Goal: Task Accomplishment & Management: Manage account settings

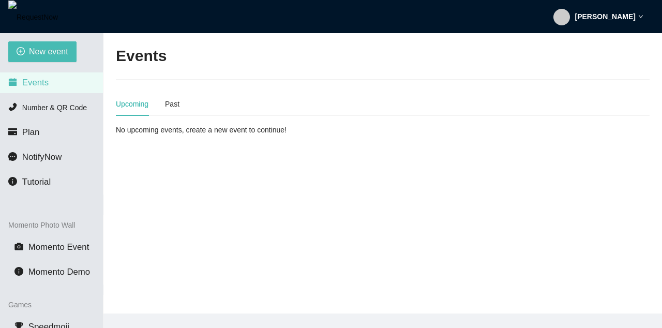
click at [616, 18] on strong "[PERSON_NAME]" at bounding box center [605, 16] width 61 height 8
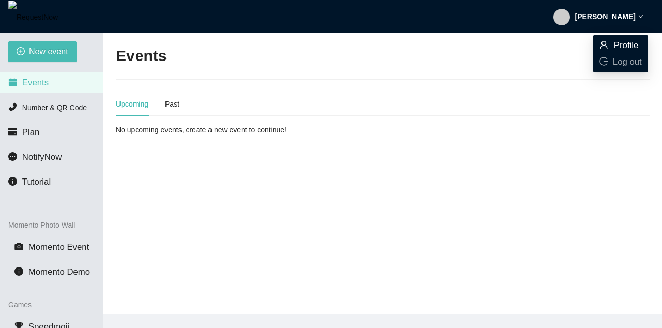
click at [614, 46] on span "Profile" at bounding box center [626, 45] width 25 height 10
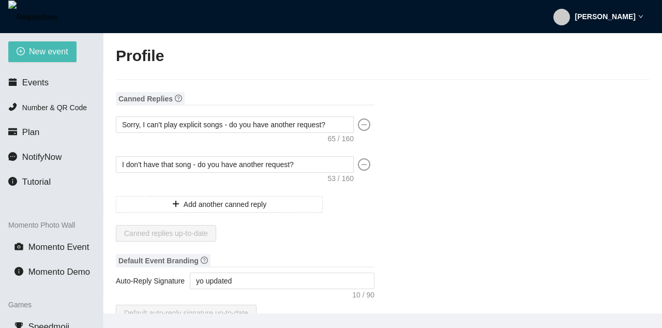
type input "[PERSON_NAME]"
type input "tooper34"
type input "Yo "QUOTE" coco single '"
type input "DJ"
type input "[PHONE_NUMBER]"
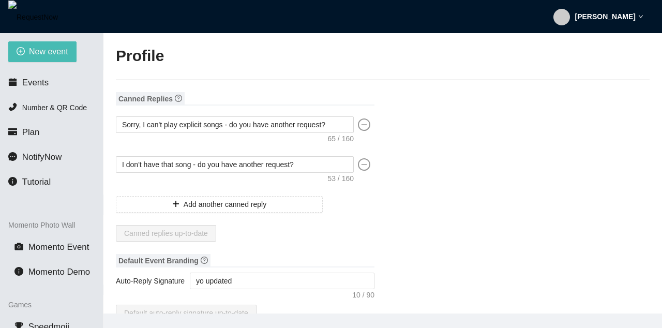
type input "[EMAIL_ADDRESS][DOMAIN_NAME]"
type input "[URL]"
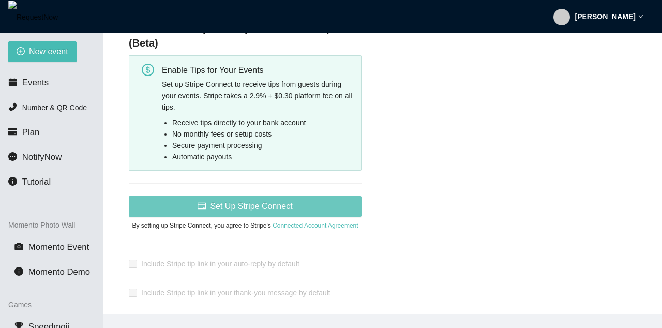
click at [267, 209] on span "Set Up Stripe Connect" at bounding box center [251, 206] width 82 height 13
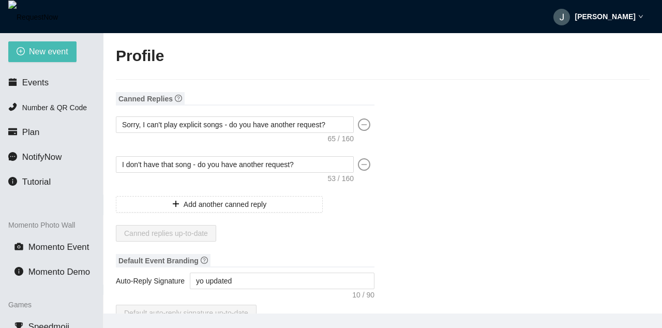
type textarea "[URL][DOMAIN_NAME]"
type input "[PERSON_NAME]"
type input "tooper34"
type input "Yo "QUOTE" coco single '"
type input "DJ"
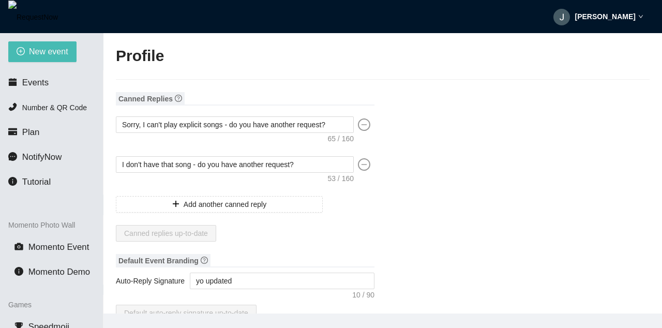
type input "[PHONE_NUMBER]"
type input "[EMAIL_ADDRESS][DOMAIN_NAME]"
type input "[URL]"
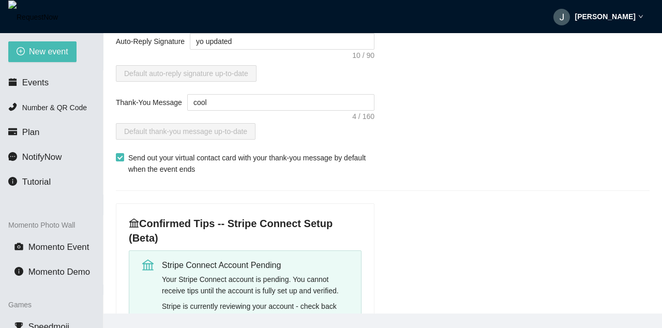
scroll to position [310, 0]
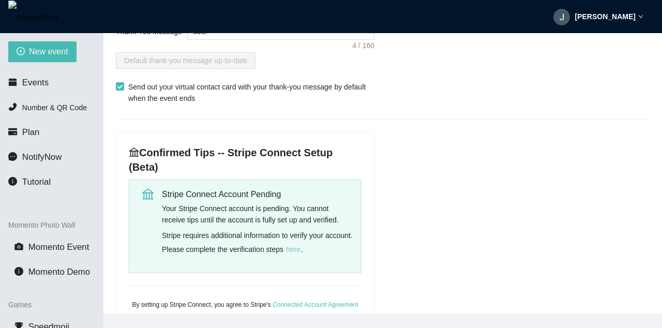
drag, startPoint x: 326, startPoint y: 251, endPoint x: 556, endPoint y: 192, distance: 236.9
click at [300, 249] on span "here" at bounding box center [293, 249] width 14 height 11
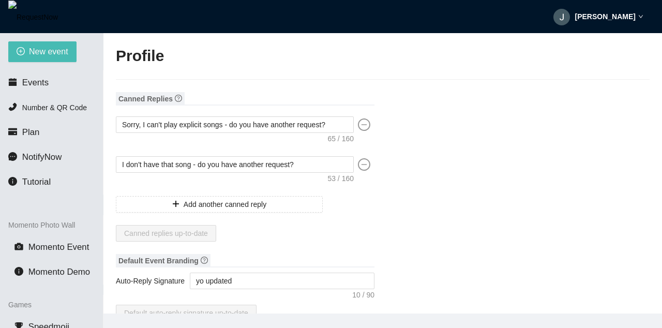
type textarea "[URL][DOMAIN_NAME]"
type input "[PERSON_NAME]"
type input "tooper34"
type input "Yo "QUOTE" coco single '"
type input "DJ"
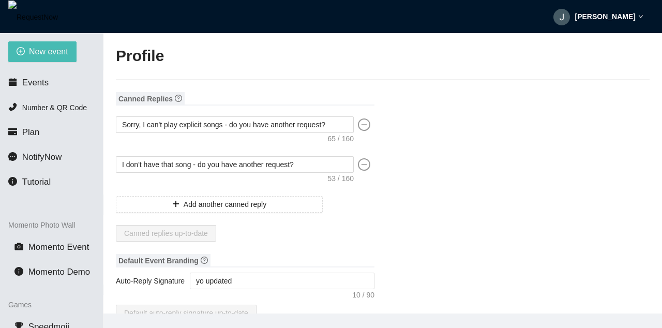
type input "[PHONE_NUMBER]"
type input "[EMAIL_ADDRESS][DOMAIN_NAME]"
type input "[URL]"
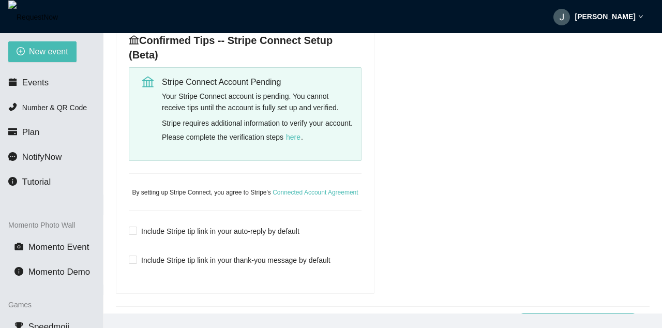
scroll to position [372, 0]
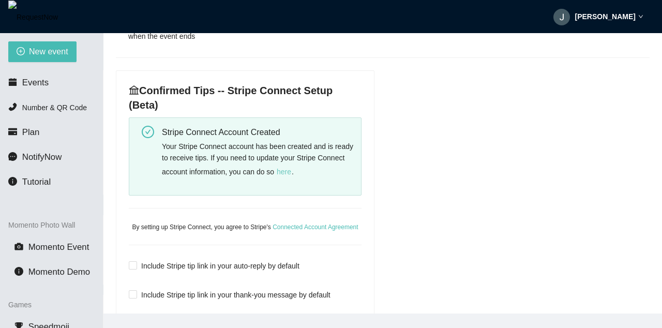
click at [291, 173] on span "here" at bounding box center [284, 171] width 14 height 11
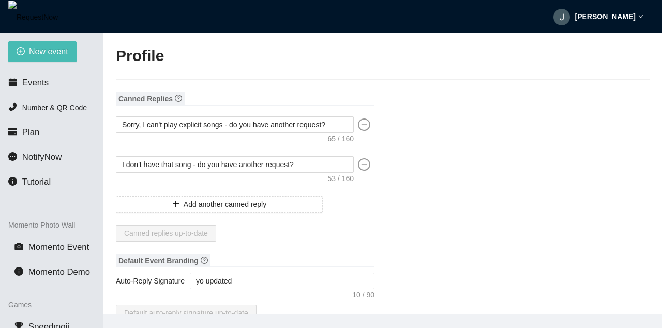
type input "[PERSON_NAME]"
type input "tooper34"
type input "Yo "QUOTE" coco single '"
type input "DJ"
type input "[PHONE_NUMBER]"
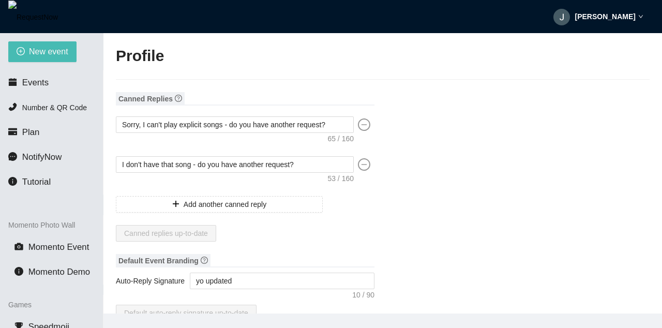
type input "[EMAIL_ADDRESS][DOMAIN_NAME]"
type input "[URL]"
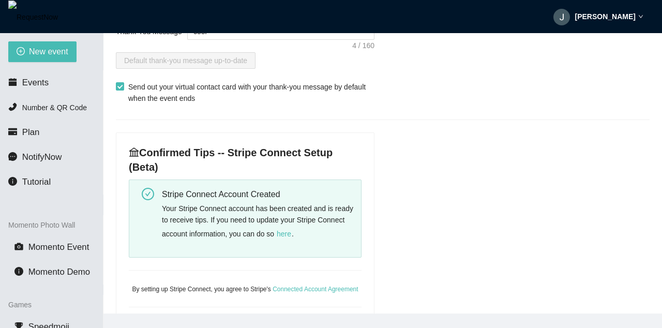
scroll to position [496, 0]
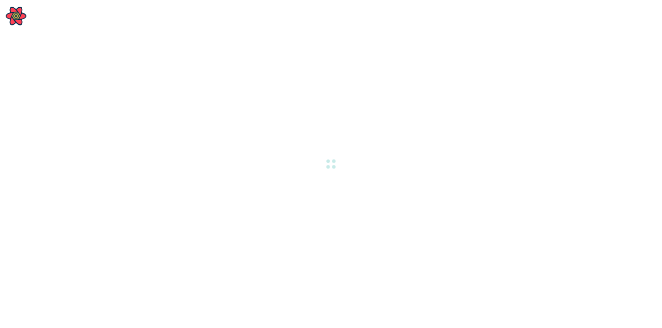
type textarea "[URL][DOMAIN_NAME]"
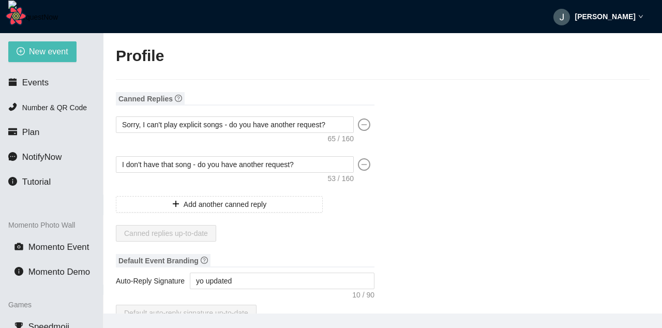
type input "[PERSON_NAME]"
type input "tooper34"
type input "Yo "QUOTE" coco single '"
type input "DJ"
type input "[PHONE_NUMBER]"
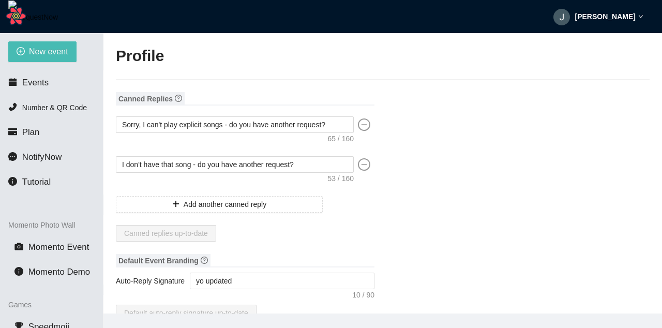
type input "[EMAIL_ADDRESS][DOMAIN_NAME]"
type input "[URL]"
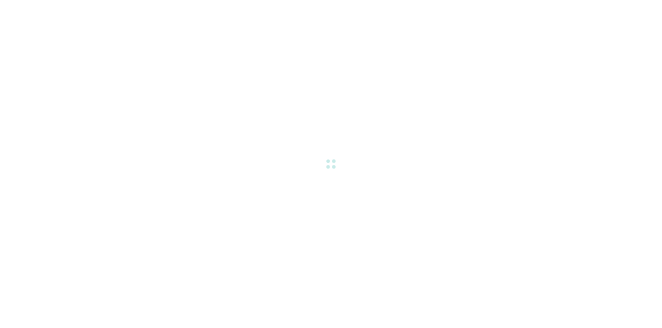
type textarea "[URL][DOMAIN_NAME]"
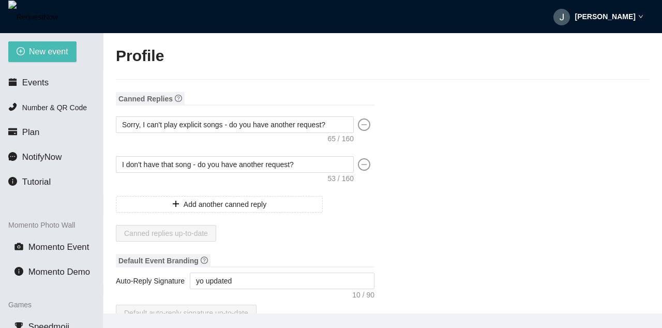
type input "[PERSON_NAME]"
type input "tooper34"
type input "Yo "QUOTE" coco single '"
type input "DJ"
type input "[PHONE_NUMBER]"
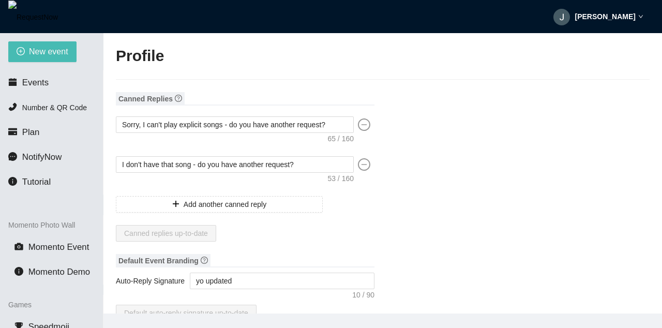
type input "[EMAIL_ADDRESS][DOMAIN_NAME]"
type input "[URL]"
